Goal: Task Accomplishment & Management: Complete application form

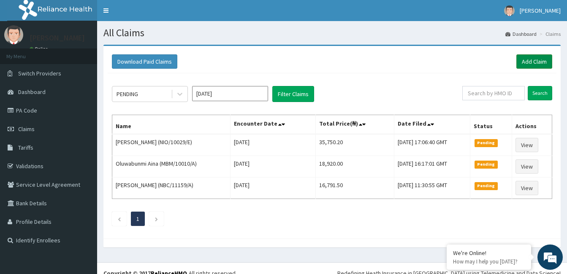
click at [530, 69] on link "Add Claim" at bounding box center [534, 61] width 36 height 14
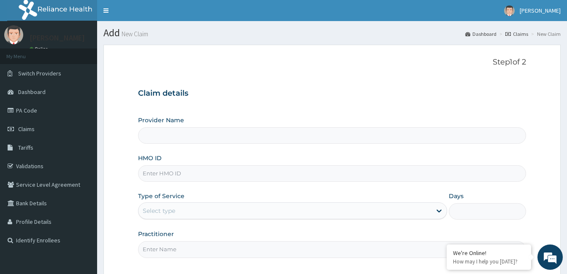
type input "Royalife Specialist Hospital and Maternity Centre"
click at [22, 172] on link "Validations" at bounding box center [48, 166] width 97 height 19
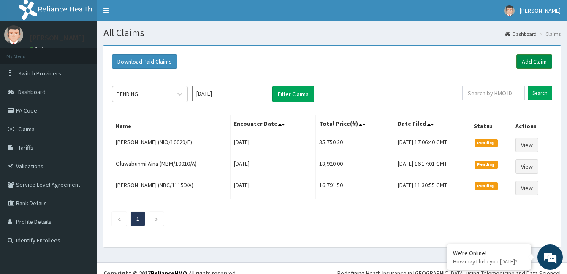
click at [539, 62] on link "Add Claim" at bounding box center [534, 61] width 36 height 14
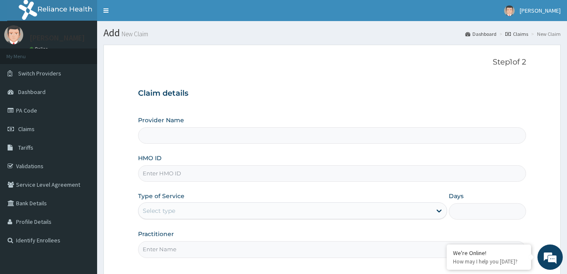
type input "[GEOGRAPHIC_DATA] and [GEOGRAPHIC_DATA]"
click at [228, 174] on input "HMO ID" at bounding box center [332, 174] width 388 height 16
paste input "M0087"
type input "M"
type input "QAO/10555/A"
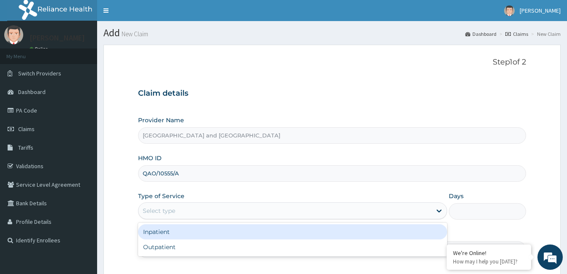
click at [221, 251] on div "Outpatient" at bounding box center [292, 247] width 309 height 15
type input "1"
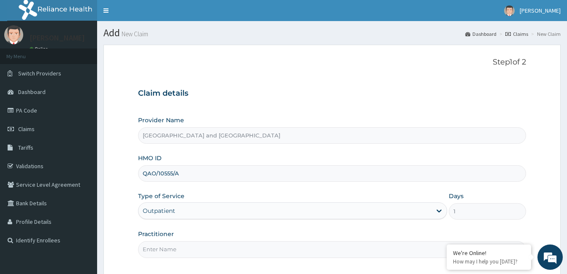
click at [236, 253] on input "Practitioner" at bounding box center [332, 250] width 388 height 16
type input "[PERSON_NAME]"
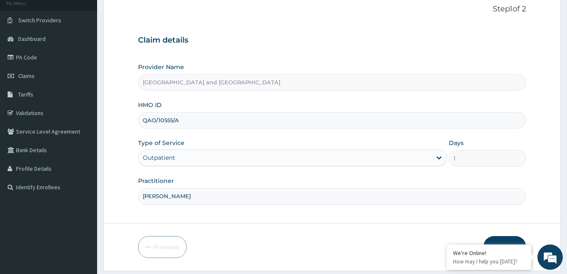
scroll to position [74, 0]
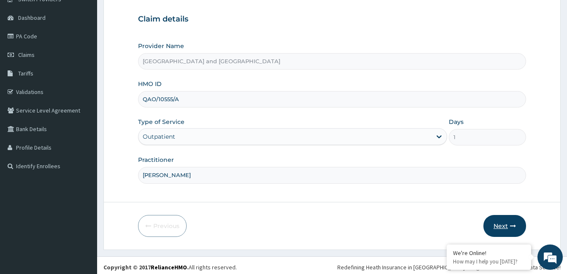
click at [507, 228] on button "Next" at bounding box center [504, 226] width 43 height 22
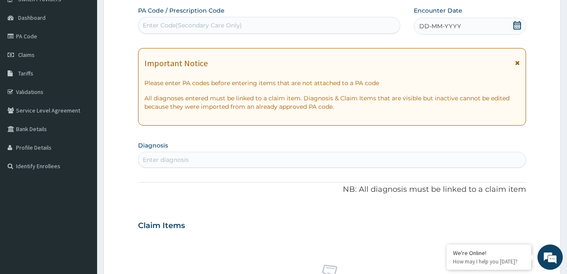
click at [513, 25] on icon at bounding box center [517, 25] width 8 height 8
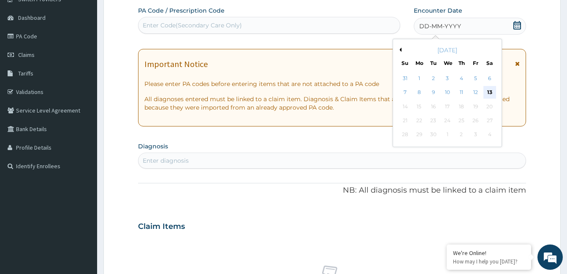
click at [491, 93] on div "13" at bounding box center [489, 93] width 13 height 13
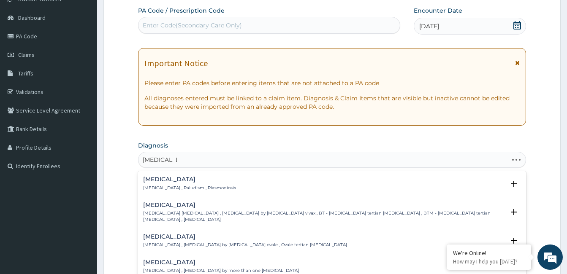
type input "[MEDICAL_DATA] FE"
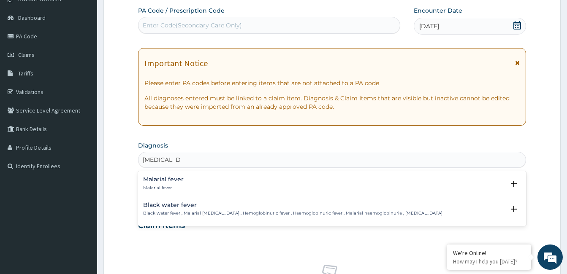
click at [218, 187] on div "Malarial fever Malarial fever" at bounding box center [332, 183] width 378 height 15
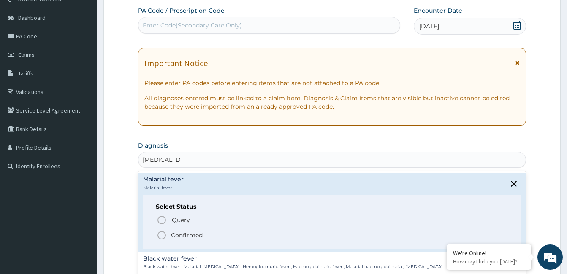
click at [210, 236] on span "Confirmed" at bounding box center [333, 236] width 352 height 10
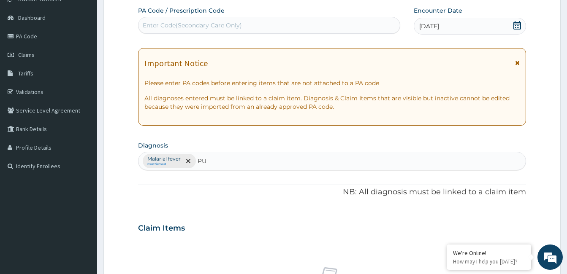
type input "PUD"
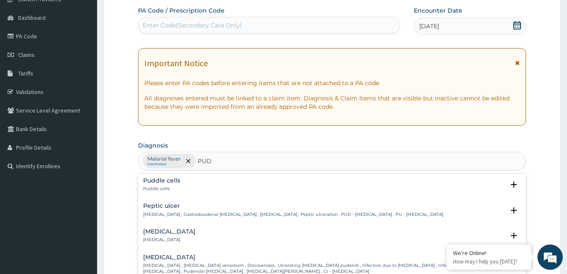
scroll to position [0, 0]
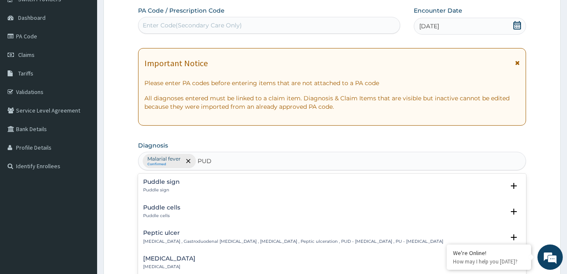
click at [287, 240] on p "[MEDICAL_DATA] , Gastroduodenal [MEDICAL_DATA] , [MEDICAL_DATA] , Peptic ulcera…" at bounding box center [293, 242] width 300 height 6
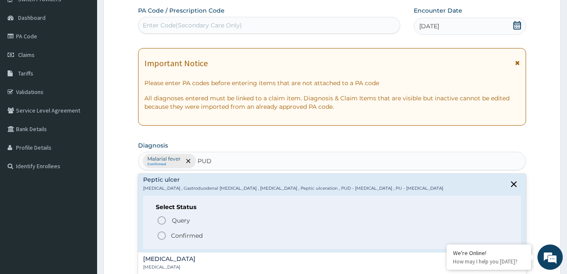
scroll to position [67, 0]
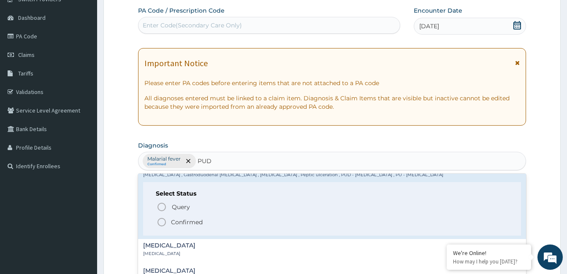
click at [213, 226] on span "Confirmed" at bounding box center [333, 222] width 352 height 10
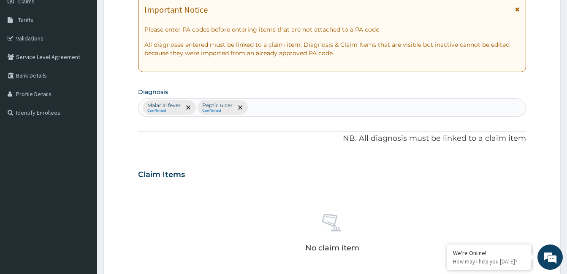
scroll to position [144, 0]
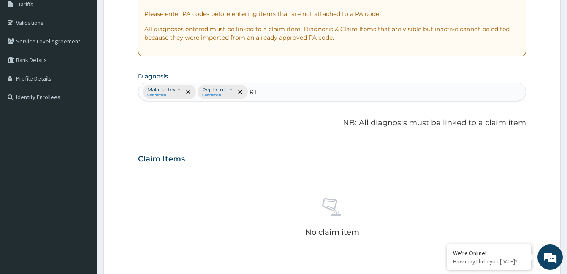
type input "RTI"
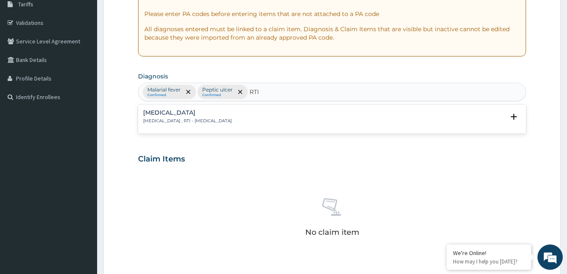
click at [232, 124] on p "[MEDICAL_DATA] , RTI - [MEDICAL_DATA]" at bounding box center [187, 121] width 89 height 6
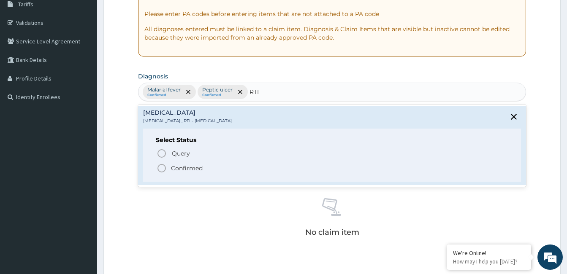
click at [206, 172] on span "Confirmed" at bounding box center [333, 168] width 352 height 10
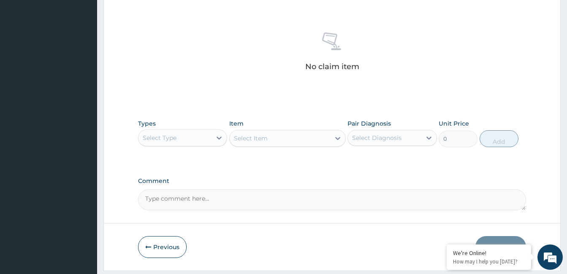
scroll to position [334, 0]
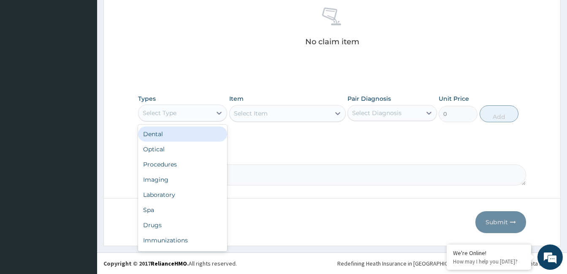
click at [180, 169] on div "Procedures" at bounding box center [182, 164] width 89 height 15
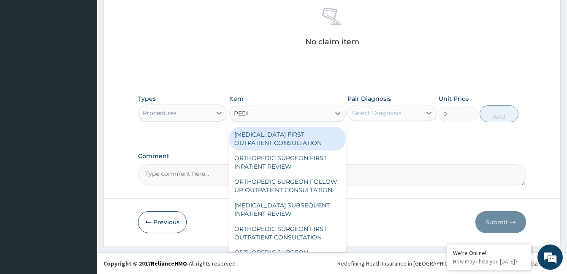
type input "PEDIA"
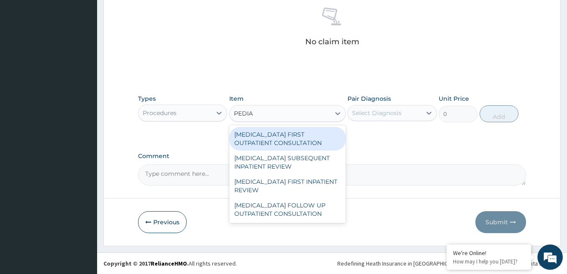
click at [314, 138] on div "PEDIATRICIAN FIRST OUTPATIENT CONSULTATION" at bounding box center [287, 139] width 117 height 24
type input "20425"
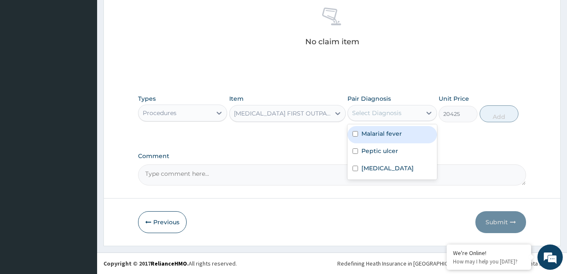
click at [386, 132] on label "Malarial fever" at bounding box center [381, 134] width 41 height 8
checkbox input "true"
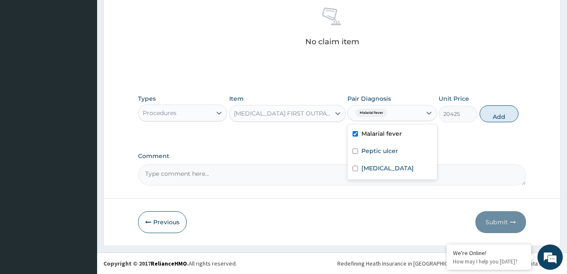
click at [392, 150] on label "Peptic ulcer" at bounding box center [379, 151] width 37 height 8
checkbox input "true"
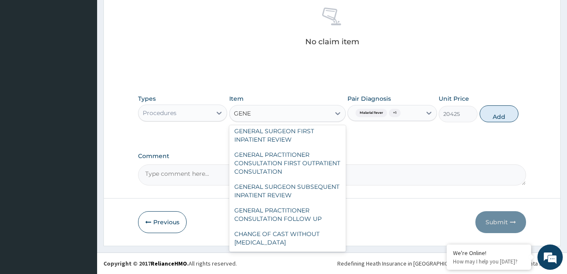
scroll to position [16, 0]
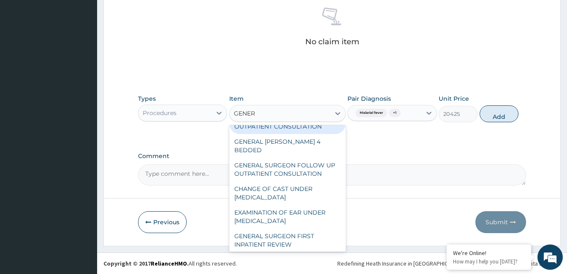
type input "GENERA"
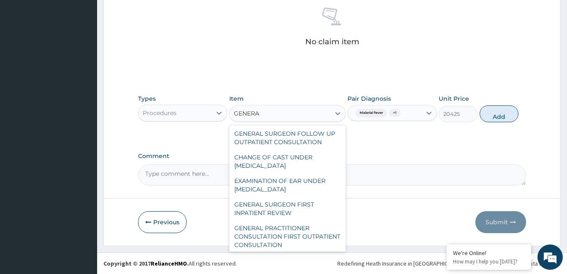
scroll to position [49, 0]
click at [294, 228] on div "GENERAL PRACTITIONER CONSULTATION FIRST OUTPATIENT CONSULTATION" at bounding box center [287, 236] width 117 height 32
type input "3547.5"
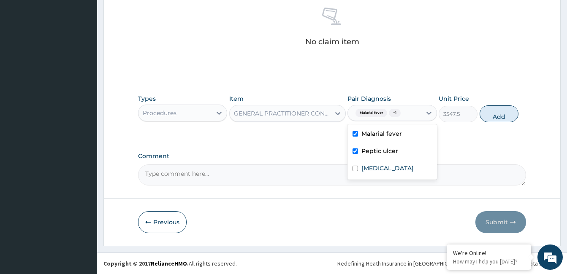
click at [385, 173] on label "Respiratory tract infection" at bounding box center [387, 168] width 52 height 8
checkbox input "true"
click at [499, 114] on button "Add" at bounding box center [499, 114] width 39 height 17
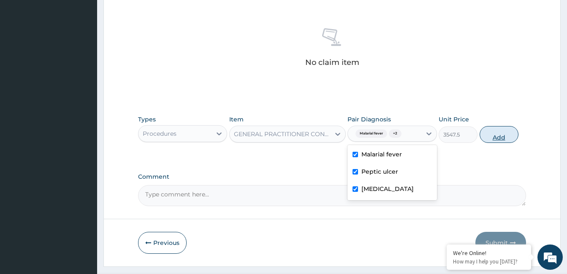
type input "0"
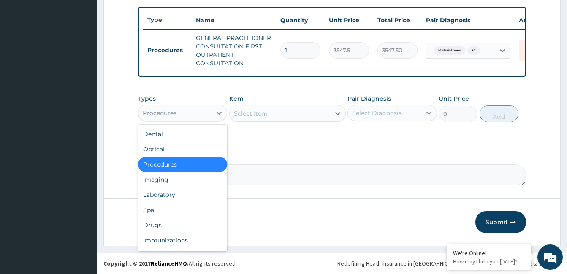
click at [180, 193] on div "Laboratory" at bounding box center [182, 194] width 89 height 15
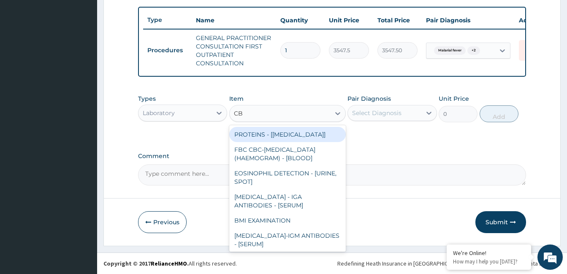
type input "CBC"
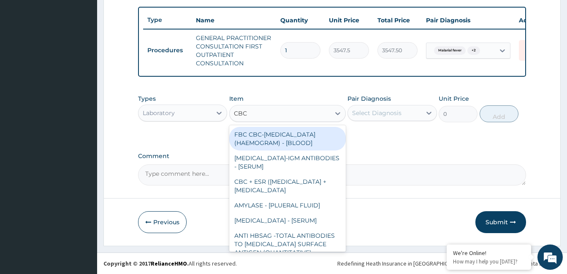
click at [293, 142] on div "FBC CBC-COMPLETE BLOOD COUNT (HAEMOGRAM) - [BLOOD]" at bounding box center [287, 139] width 117 height 24
type input "4300"
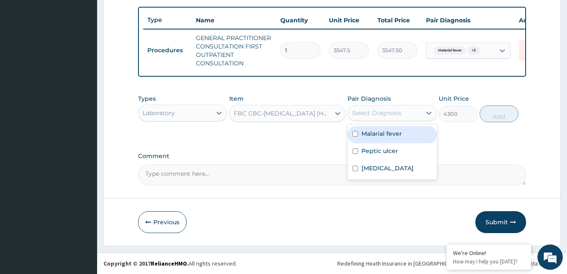
click at [387, 173] on label "Respiratory tract infection" at bounding box center [387, 168] width 52 height 8
checkbox input "true"
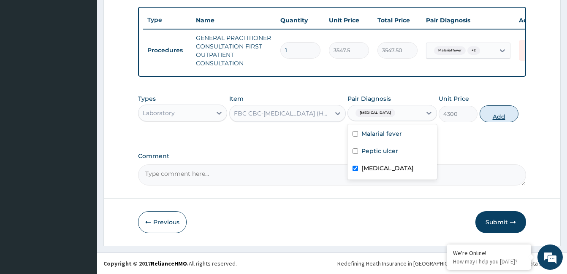
click at [500, 119] on button "Add" at bounding box center [499, 114] width 39 height 17
type input "0"
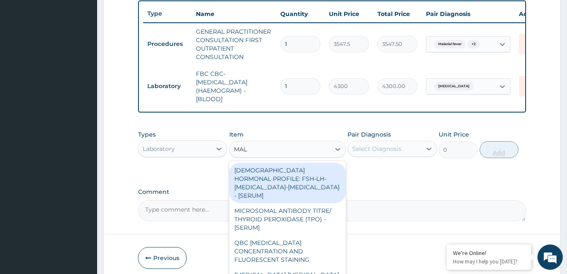
type input "MALA"
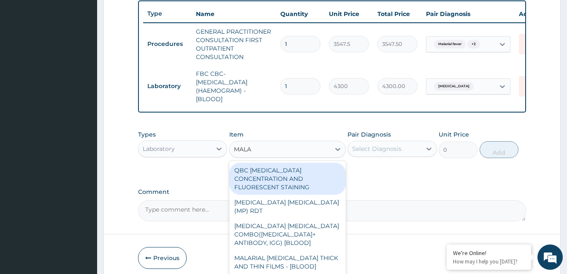
click at [296, 255] on div "MALARIAL PARASITE THICK AND THIN FILMS - [BLOOD]" at bounding box center [287, 263] width 117 height 24
type input "1612.5"
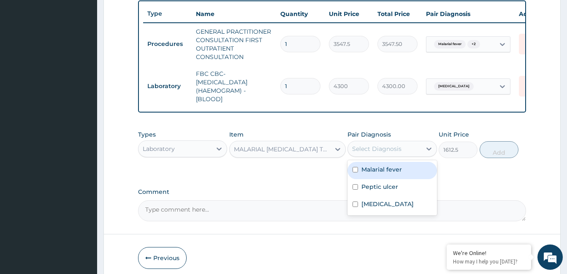
click at [385, 174] on label "Malarial fever" at bounding box center [381, 170] width 41 height 8
checkbox input "true"
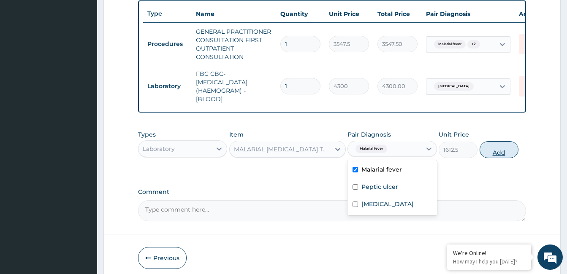
click at [498, 156] on button "Add" at bounding box center [499, 149] width 39 height 17
type input "0"
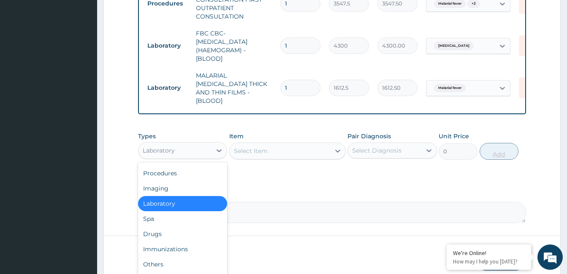
scroll to position [361, 0]
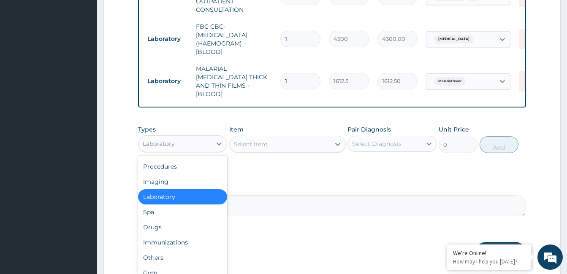
click at [196, 226] on div "Drugs" at bounding box center [182, 227] width 89 height 15
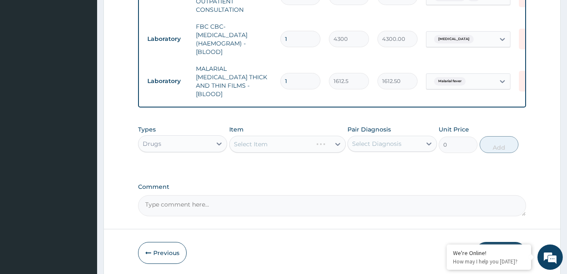
click at [283, 155] on div "Types option Drugs, selected. Select is focused ,type to refine list, press Dow…" at bounding box center [332, 145] width 388 height 49
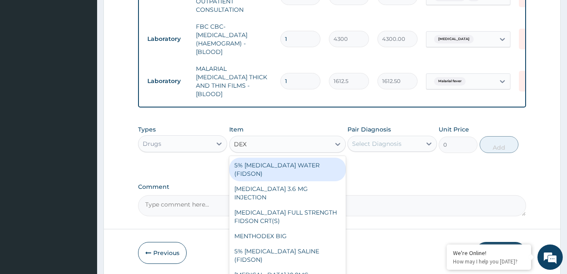
type input "DEXA"
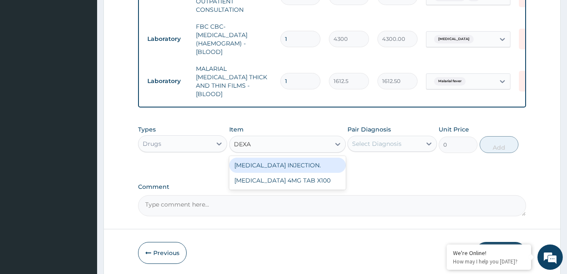
click at [312, 163] on div "DEXAMETHASONE INJECTION." at bounding box center [287, 165] width 117 height 15
type input "591.25"
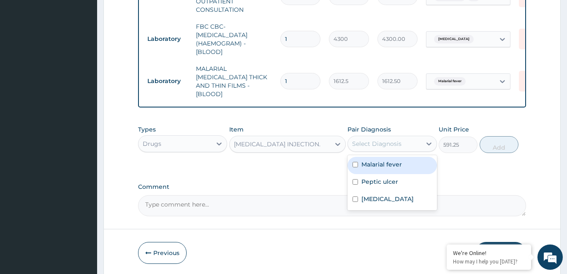
click at [386, 174] on div "Peptic ulcer" at bounding box center [391, 182] width 89 height 17
checkbox input "true"
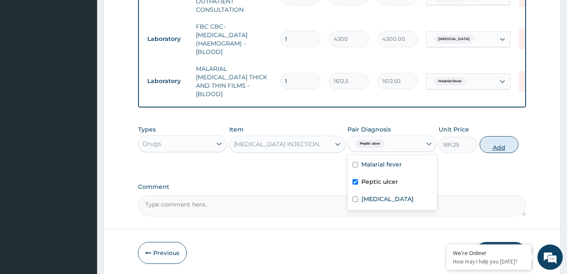
click at [499, 140] on button "Add" at bounding box center [499, 144] width 39 height 17
type input "0"
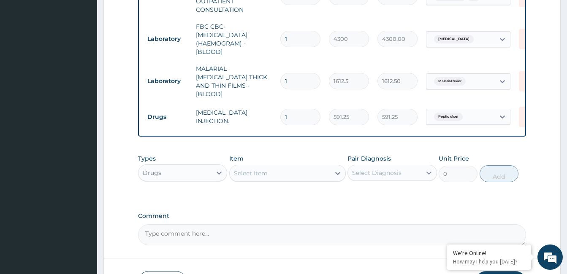
click at [313, 109] on input "1" at bounding box center [300, 117] width 40 height 16
type input "0.00"
type input "2"
type input "1182.50"
type input "2"
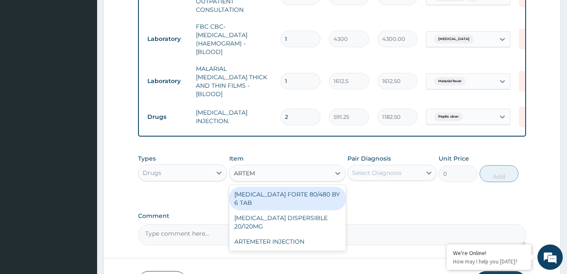
type input "ARTEME"
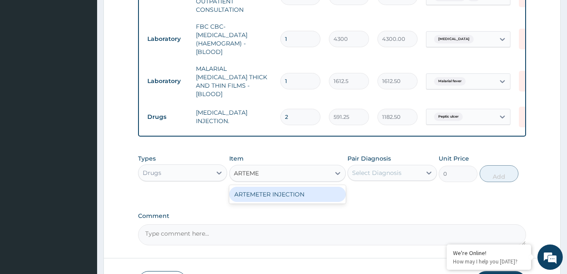
click at [297, 195] on div "ARTEMETER INJECTION" at bounding box center [287, 194] width 117 height 15
type input "946"
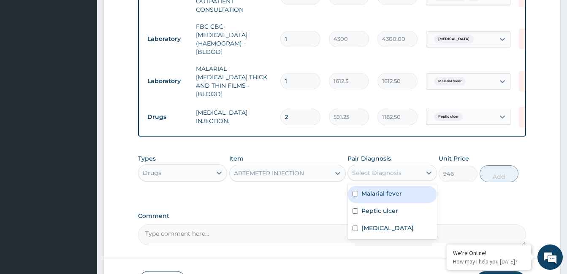
click at [385, 196] on div "Malarial fever" at bounding box center [391, 194] width 89 height 17
checkbox input "true"
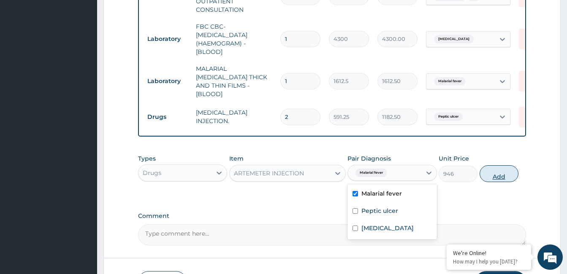
click at [508, 172] on button "Add" at bounding box center [499, 174] width 39 height 17
type input "0"
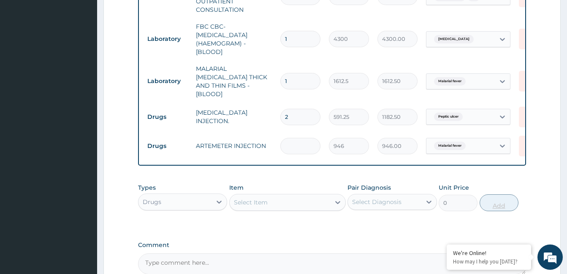
type input "0.00"
type input "6"
type input "5676.00"
type input "6"
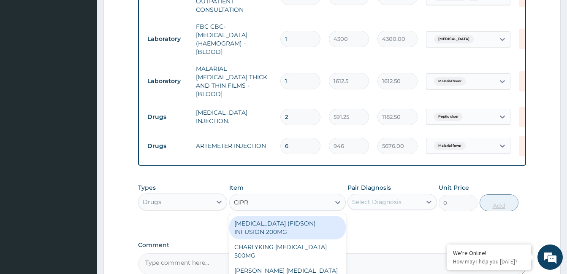
type input "CIPRO"
click at [304, 252] on div "CHARLYKING CIPROFLOXACIN 500MG" at bounding box center [287, 252] width 117 height 24
type input "177.375"
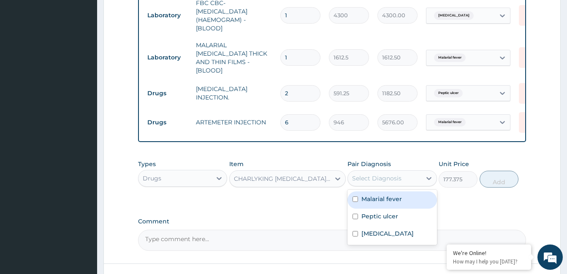
scroll to position [395, 0]
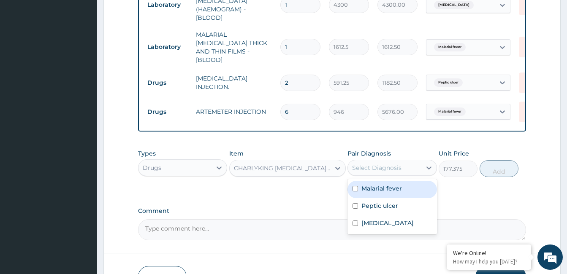
click at [386, 228] on label "Respiratory tract infection" at bounding box center [387, 223] width 52 height 8
checkbox input "true"
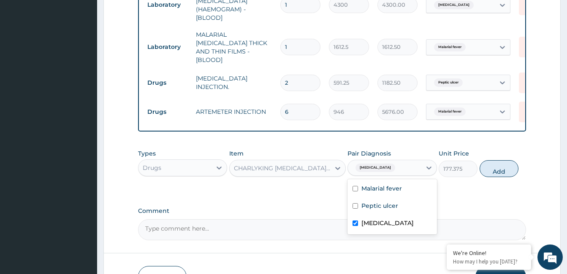
click at [386, 203] on label "Peptic ulcer" at bounding box center [379, 206] width 37 height 8
checkbox input "true"
click at [501, 173] on button "Add" at bounding box center [499, 168] width 39 height 17
type input "0"
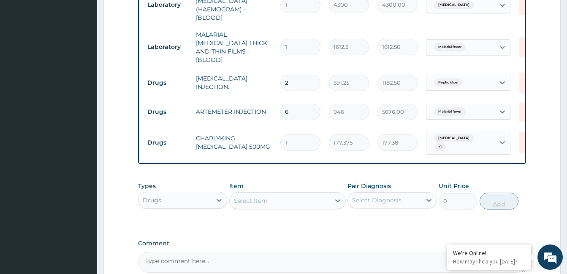
type input "10"
type input "1773.75"
type input "10"
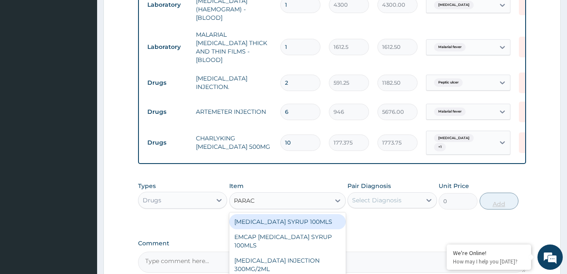
type input "PARACE"
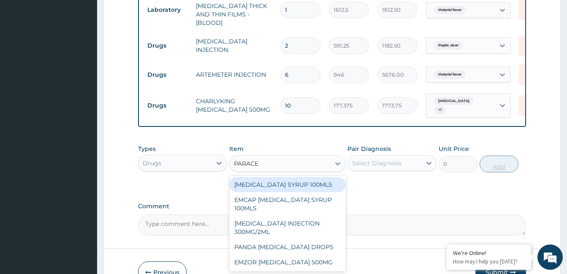
scroll to position [444, 0]
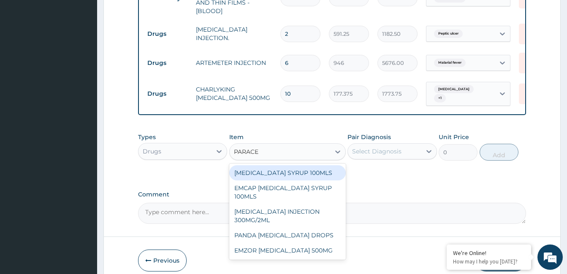
click at [288, 254] on div "EMZOR PARACETAMOL 500MG" at bounding box center [287, 250] width 117 height 15
type input "23.64999961853027"
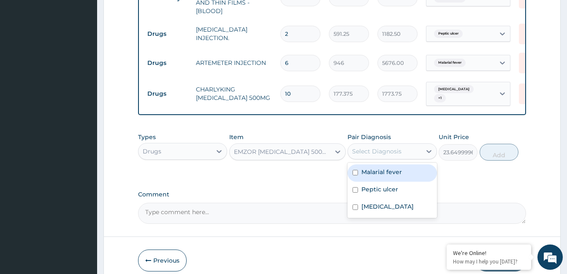
click at [385, 170] on label "Malarial fever" at bounding box center [381, 172] width 41 height 8
checkbox input "true"
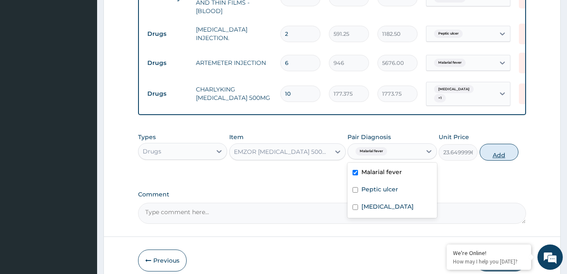
click at [499, 152] on button "Add" at bounding box center [499, 152] width 39 height 17
type input "0"
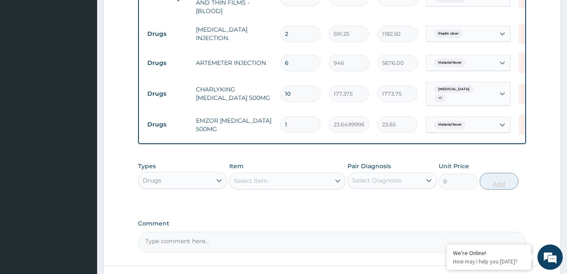
type input "18"
type input "425.70"
type input "1"
type input "23.65"
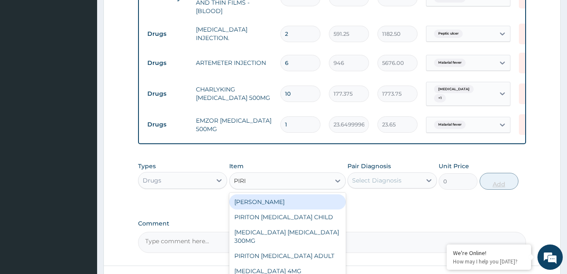
type input "PIRIT"
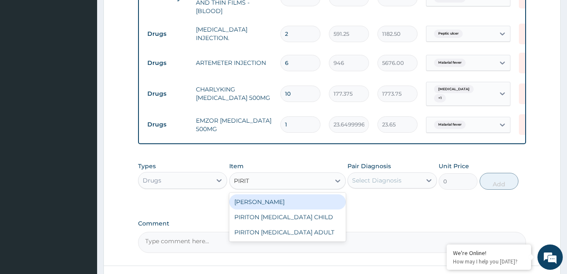
click at [297, 199] on div "PIRITON TAB EVANS" at bounding box center [287, 202] width 117 height 15
type input "23.64999961853027"
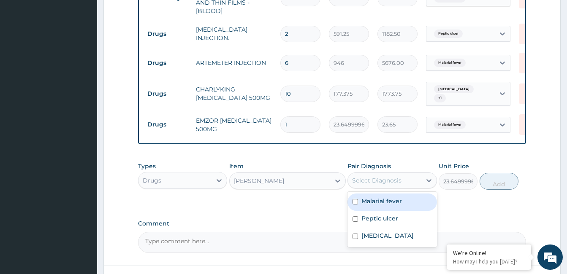
click at [390, 239] on label "Respiratory tract infection" at bounding box center [387, 236] width 52 height 8
checkbox input "true"
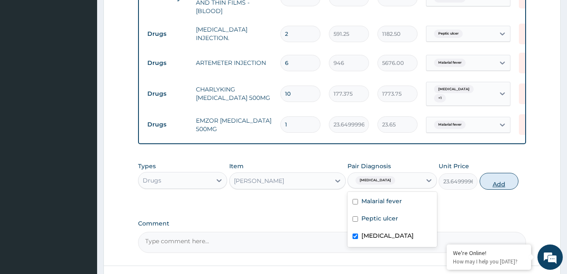
click at [499, 176] on button "Add" at bounding box center [499, 181] width 39 height 17
type input "0"
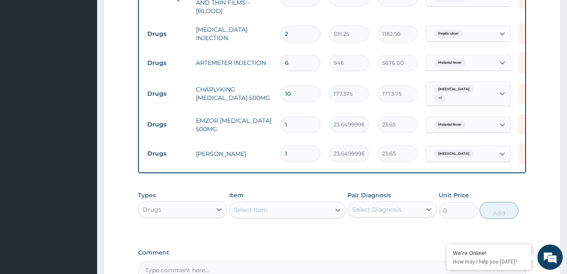
click at [312, 149] on input "1" at bounding box center [300, 154] width 40 height 16
type input "10"
type input "236.50"
type input "10"
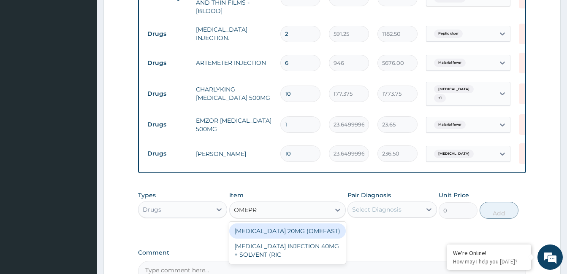
type input "OMEPRA"
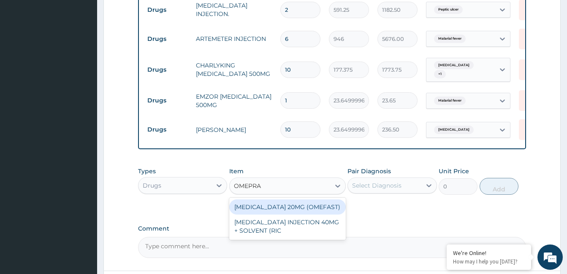
scroll to position [470, 0]
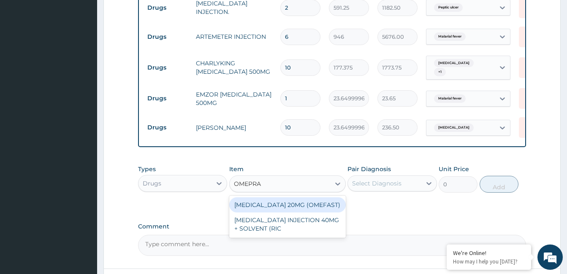
click at [311, 205] on div "OMEPRAZOLE 20MG (OMEFAST)" at bounding box center [287, 205] width 117 height 15
type input "82.7750015258789"
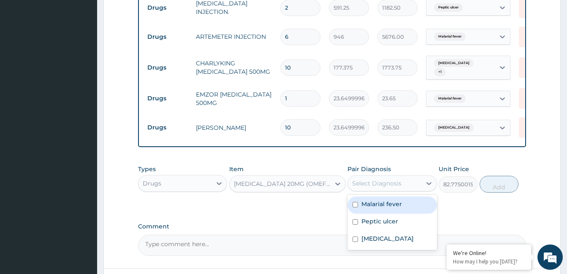
click at [382, 222] on label "Peptic ulcer" at bounding box center [379, 221] width 37 height 8
checkbox input "true"
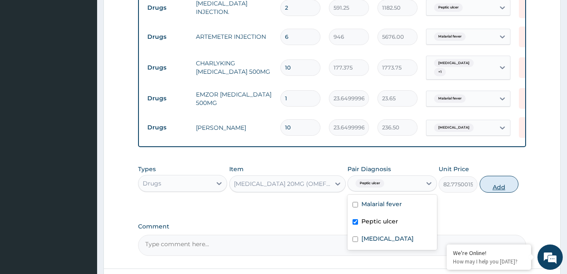
click at [511, 182] on button "Add" at bounding box center [499, 184] width 39 height 17
type input "0"
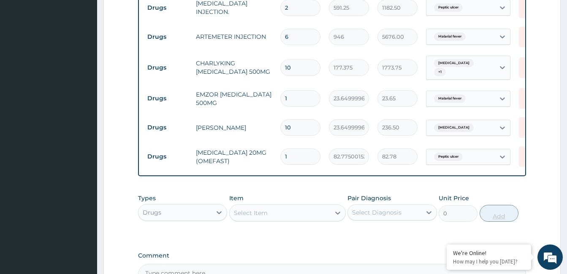
type input "14"
type input "1158.85"
type input "14"
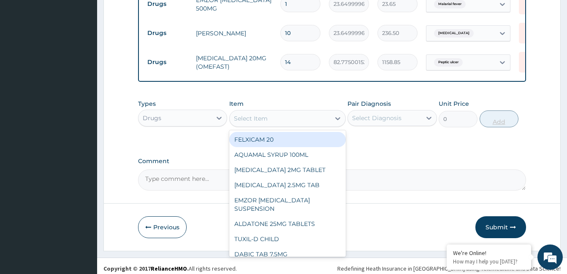
scroll to position [568, 0]
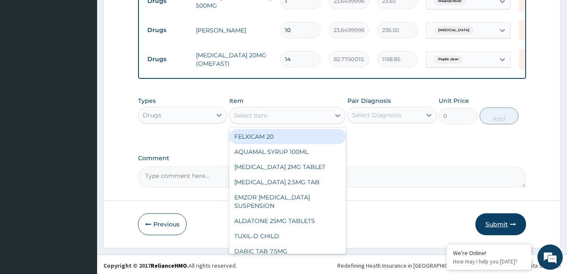
click at [500, 222] on button "Submit" at bounding box center [500, 225] width 51 height 22
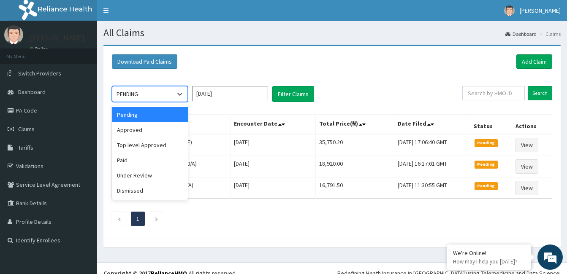
click at [166, 132] on div "Approved" at bounding box center [150, 129] width 76 height 15
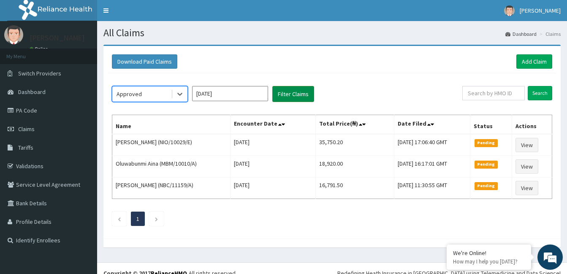
click at [296, 97] on button "Filter Claims" at bounding box center [293, 94] width 42 height 16
